Goal: Find specific page/section: Find specific page/section

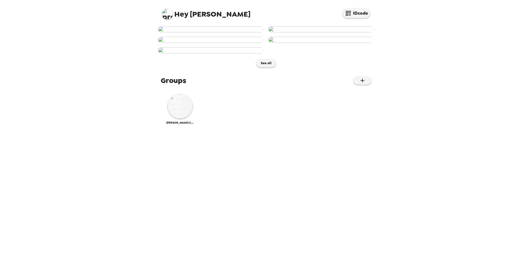
click at [177, 14] on span "Hey" at bounding box center [181, 14] width 14 height 10
click at [361, 14] on button "IDcode" at bounding box center [356, 13] width 28 height 10
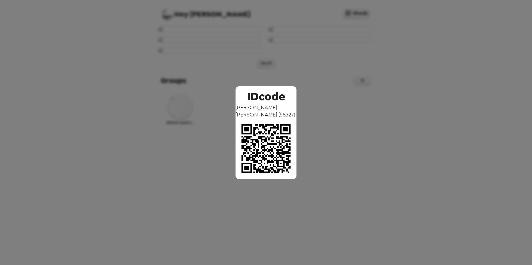
click at [181, 75] on div "IDcode Marissa Carl-Acosta ( 68327 )" at bounding box center [266, 132] width 532 height 265
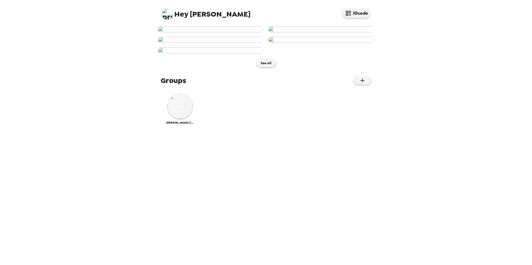
click at [209, 13] on span "Hey Marissa" at bounding box center [206, 12] width 89 height 12
click at [189, 12] on span "Hey Marissa" at bounding box center [206, 12] width 89 height 12
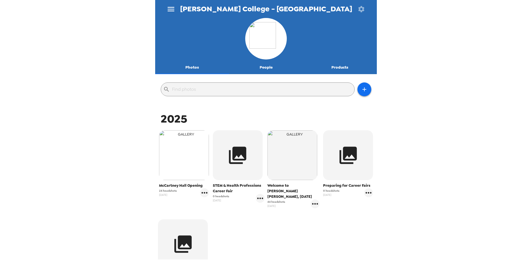
click at [200, 154] on img "button" at bounding box center [184, 156] width 50 height 50
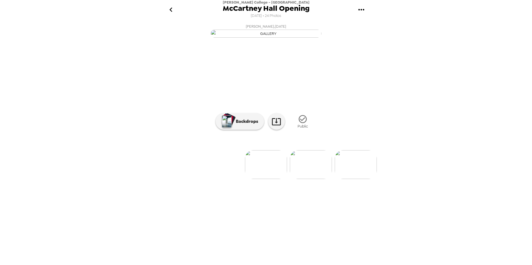
click at [315, 179] on img at bounding box center [311, 164] width 42 height 29
click at [307, 179] on img at bounding box center [300, 164] width 42 height 29
click at [351, 179] on img at bounding box center [356, 164] width 42 height 29
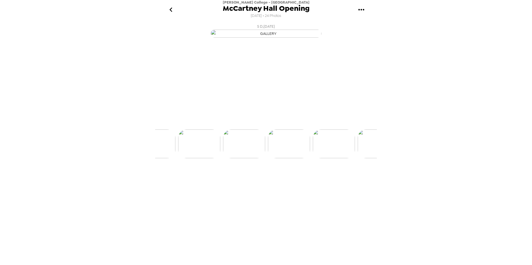
scroll to position [0, 179]
